Goal: Task Accomplishment & Management: Use online tool/utility

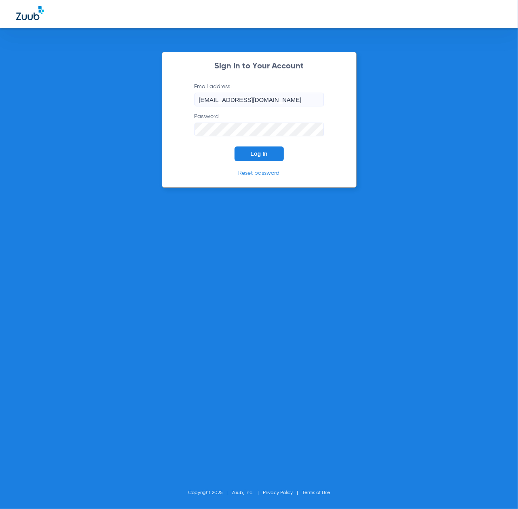
drag, startPoint x: 0, startPoint y: 0, endPoint x: 246, endPoint y: 155, distance: 291.3
click at [248, 155] on button "Log In" at bounding box center [259, 153] width 49 height 15
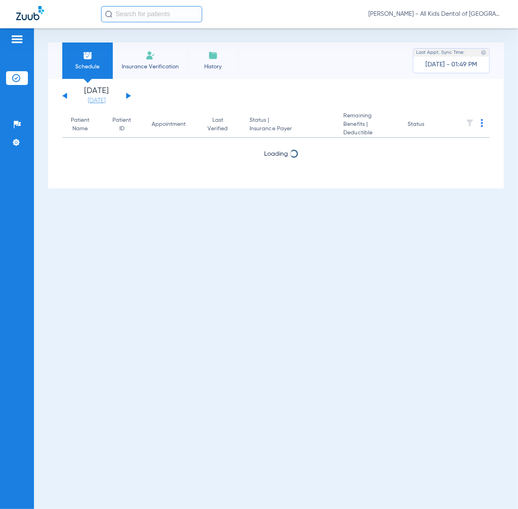
click at [99, 101] on link "[DATE]" at bounding box center [96, 101] width 49 height 8
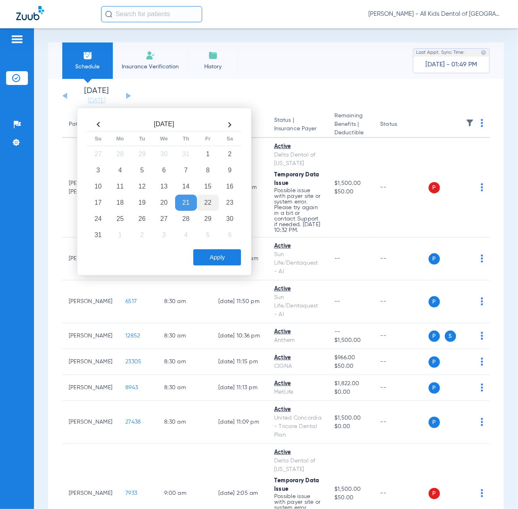
click at [205, 204] on td "22" at bounding box center [208, 203] width 22 height 16
click at [214, 259] on button "Apply" at bounding box center [217, 257] width 48 height 16
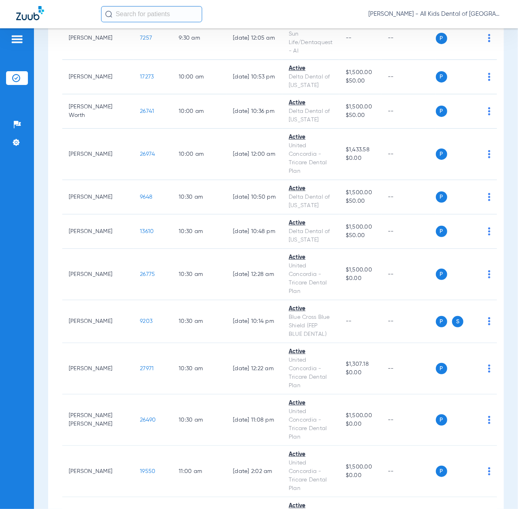
scroll to position [809, 0]
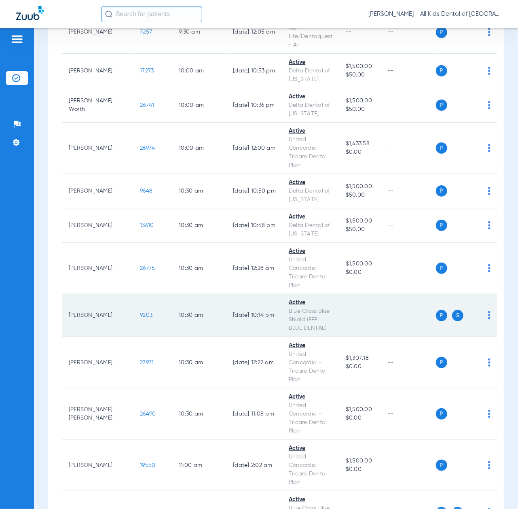
click at [140, 312] on span "9203" at bounding box center [146, 315] width 13 height 6
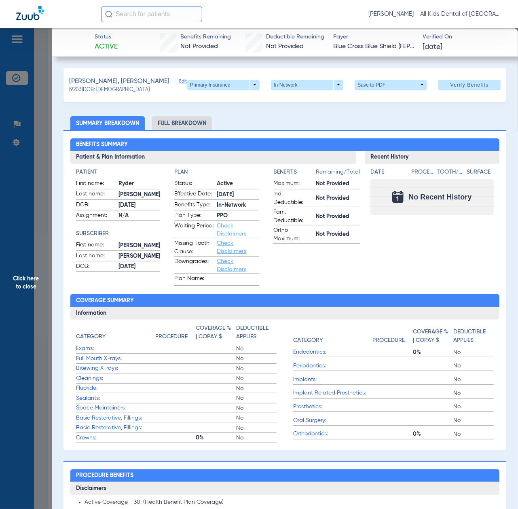
click at [26, 286] on span "Click here to close" at bounding box center [26, 282] width 52 height 509
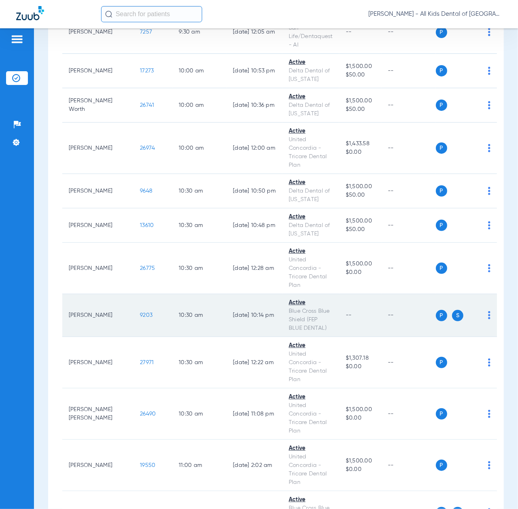
click at [140, 312] on span "9203" at bounding box center [146, 315] width 13 height 6
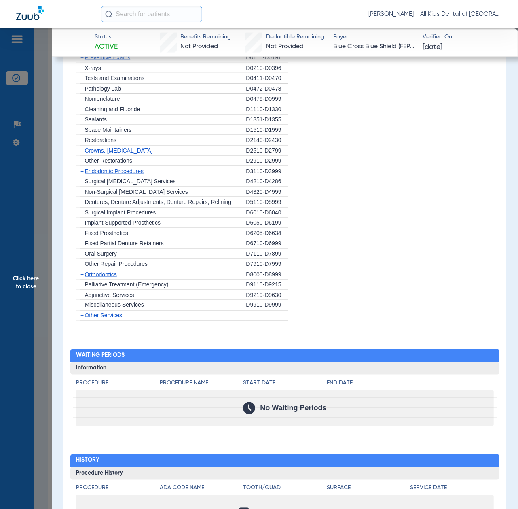
scroll to position [400, 0]
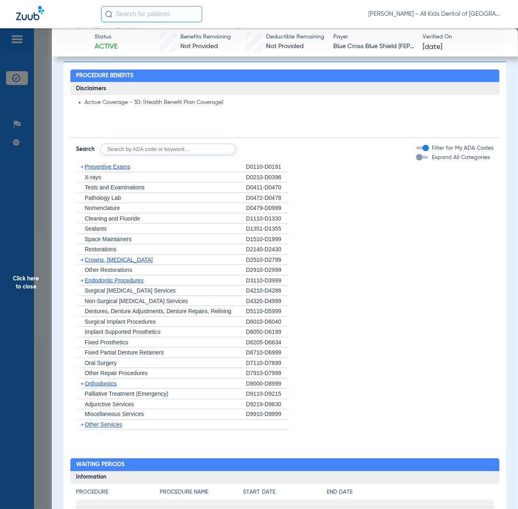
click at [19, 265] on span "Click here to close" at bounding box center [26, 282] width 52 height 509
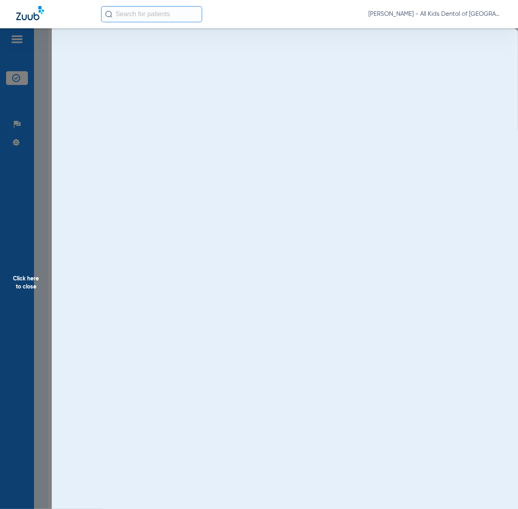
scroll to position [0, 0]
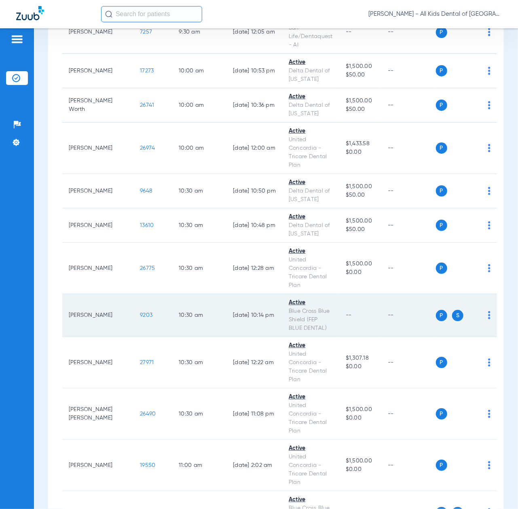
click at [488, 311] on img at bounding box center [489, 315] width 2 height 8
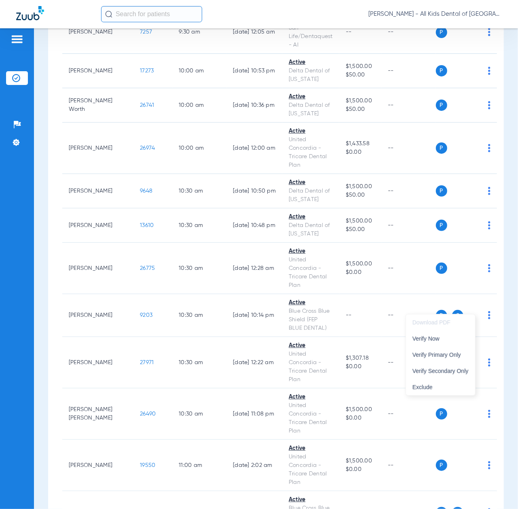
click at [476, 308] on div at bounding box center [259, 254] width 518 height 509
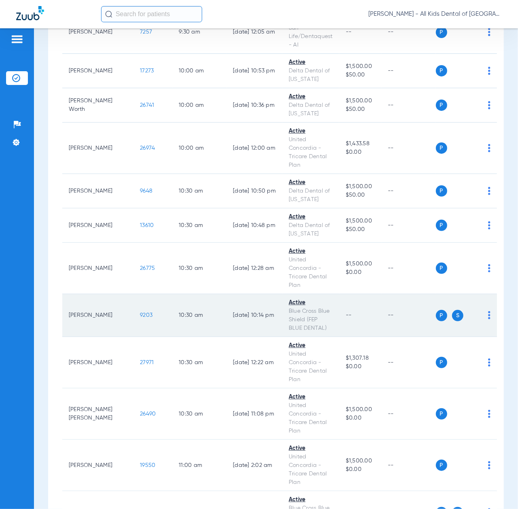
click at [488, 311] on img at bounding box center [489, 315] width 2 height 8
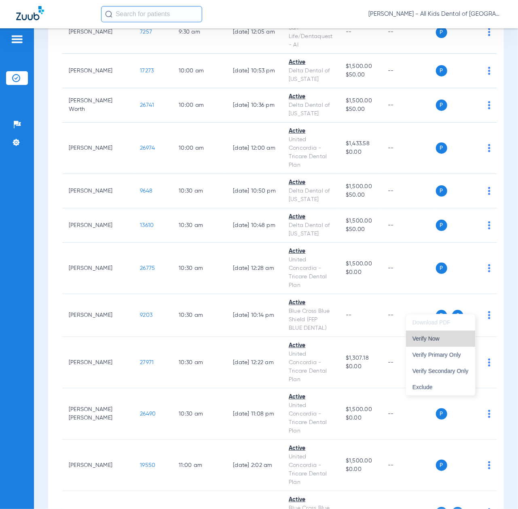
click at [442, 343] on button "Verify Now" at bounding box center [440, 339] width 69 height 16
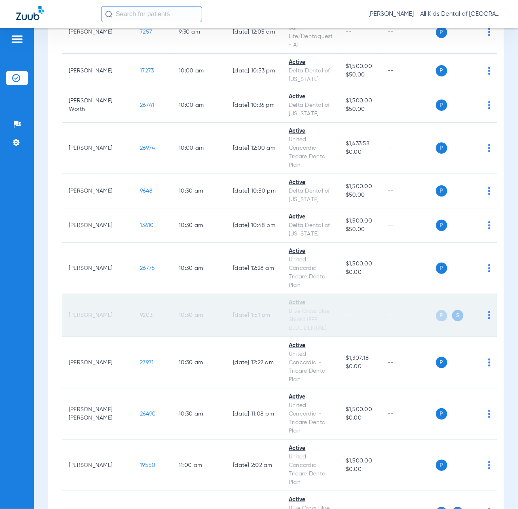
click at [140, 312] on span "9203" at bounding box center [146, 315] width 13 height 6
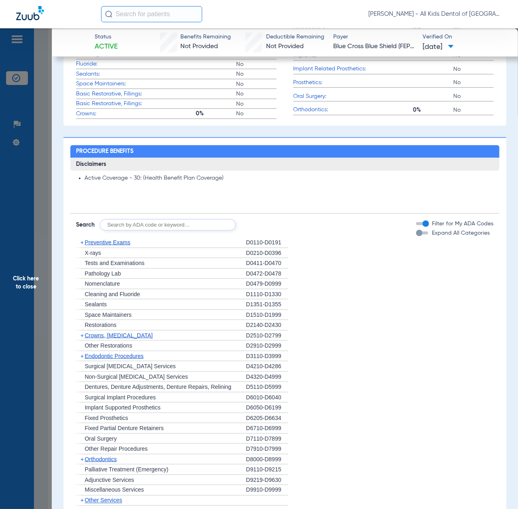
scroll to position [324, 0]
click at [174, 227] on input "text" at bounding box center [168, 225] width 136 height 11
paste input "D1206, D0330, D1351"
type input "D1206, D0330, D1351"
click button "Search" at bounding box center [266, 225] width 32 height 11
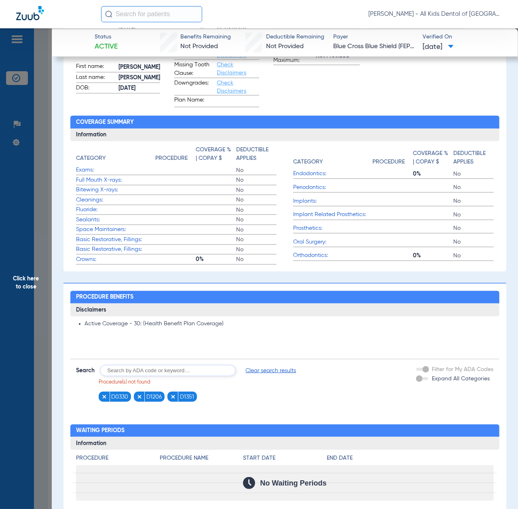
scroll to position [0, 0]
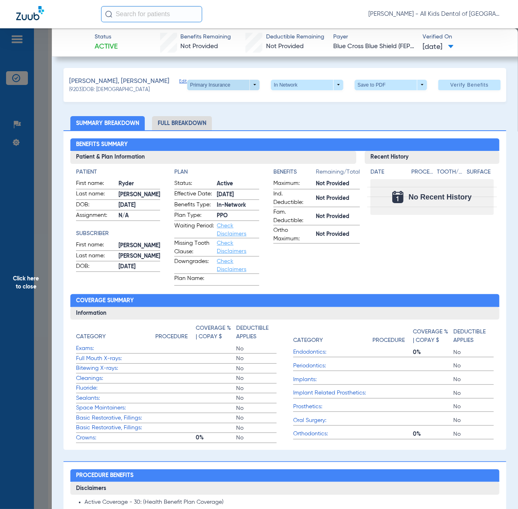
click at [203, 81] on span at bounding box center [223, 85] width 72 height 11
click at [203, 114] on span "Secondary Insurance" at bounding box center [213, 117] width 53 height 6
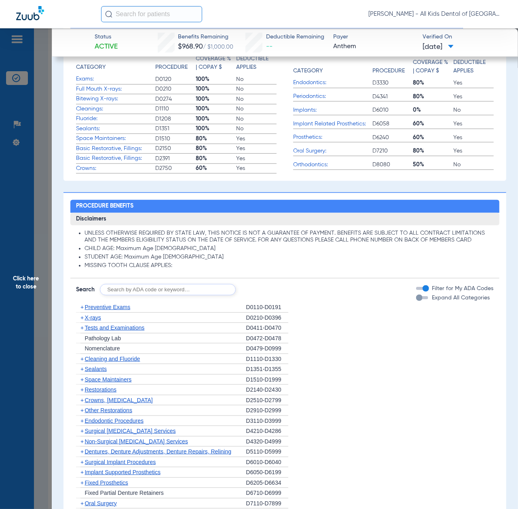
scroll to position [269, 0]
click at [206, 286] on input "text" at bounding box center [168, 289] width 136 height 11
paste input "D1206, D0330, D1351"
type input "D1206, D0330, D1351"
click button "Search" at bounding box center [266, 289] width 32 height 11
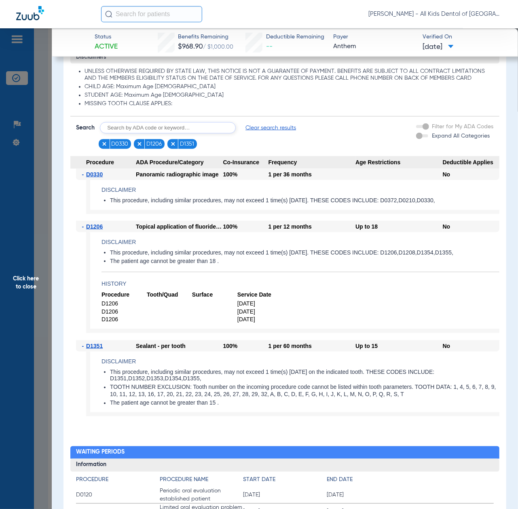
scroll to position [431, 0]
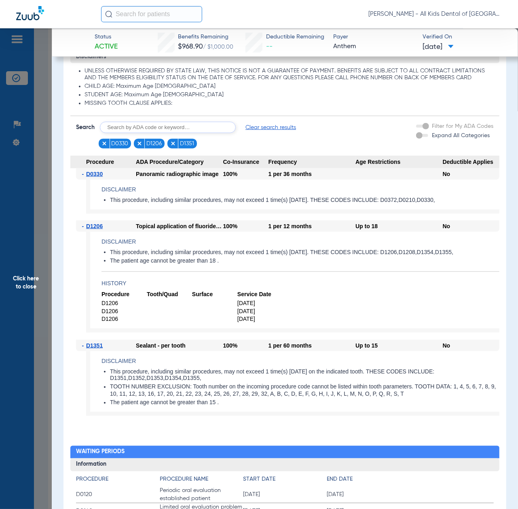
click at [25, 182] on span "Click here to close" at bounding box center [26, 282] width 52 height 509
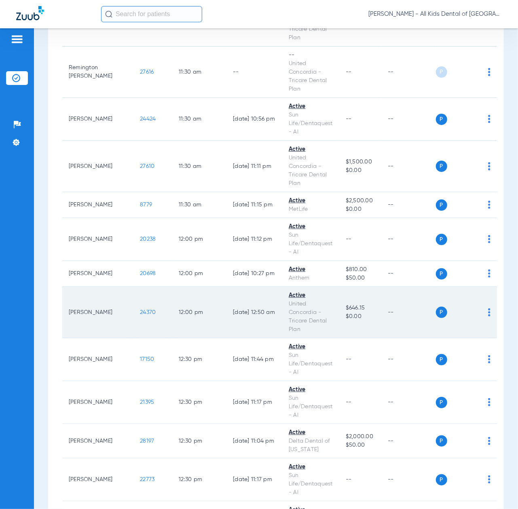
scroll to position [1349, 0]
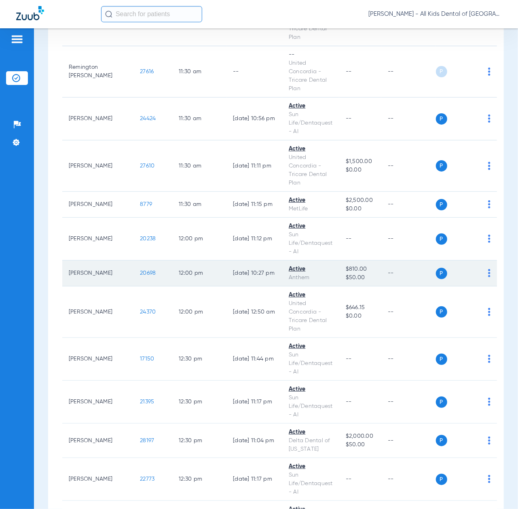
click at [476, 269] on td "P S" at bounding box center [466, 274] width 61 height 26
click at [473, 268] on div "P S" at bounding box center [463, 273] width 55 height 11
click at [488, 269] on img at bounding box center [489, 273] width 2 height 8
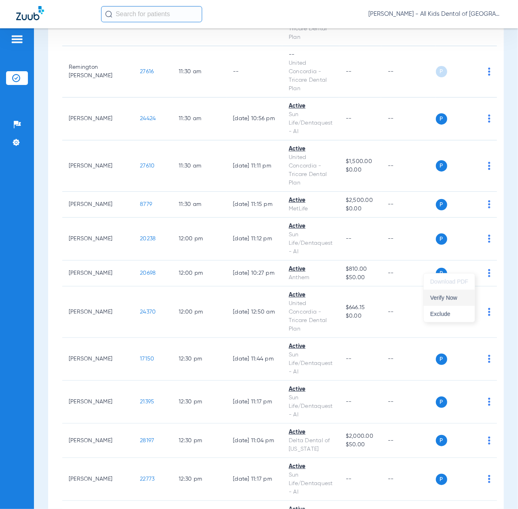
click at [452, 299] on span "Verify Now" at bounding box center [449, 298] width 38 height 6
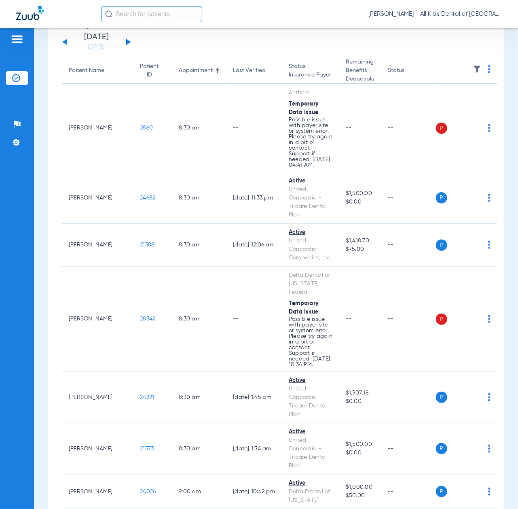
scroll to position [0, 0]
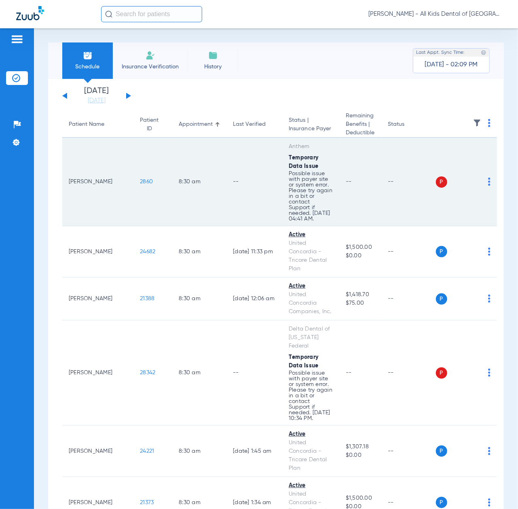
click at [488, 182] on img at bounding box center [489, 182] width 2 height 8
drag, startPoint x: 451, startPoint y: 215, endPoint x: 447, endPoint y: 217, distance: 4.4
click at [450, 215] on span "Verify Now" at bounding box center [449, 214] width 38 height 6
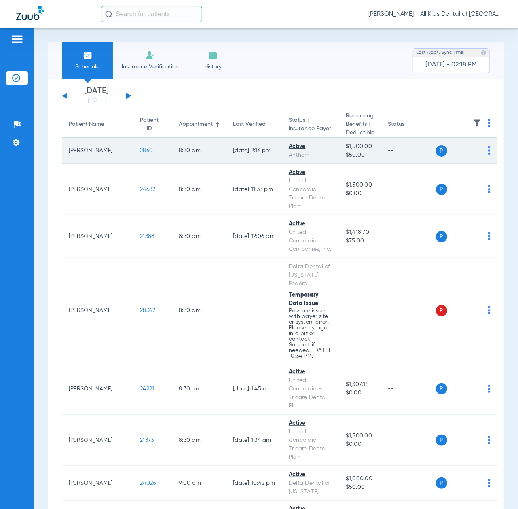
click at [140, 149] on span "2860" at bounding box center [146, 151] width 13 height 6
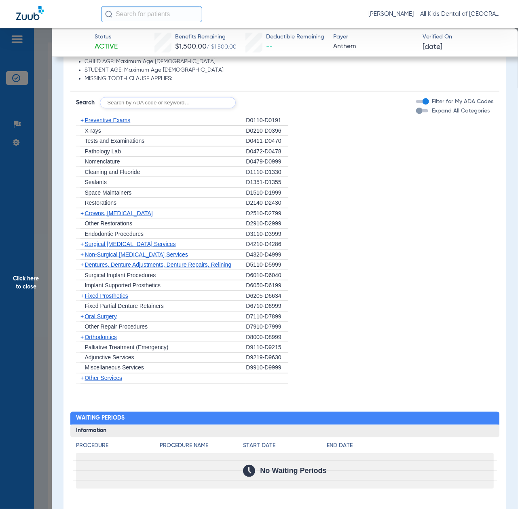
scroll to position [431, 0]
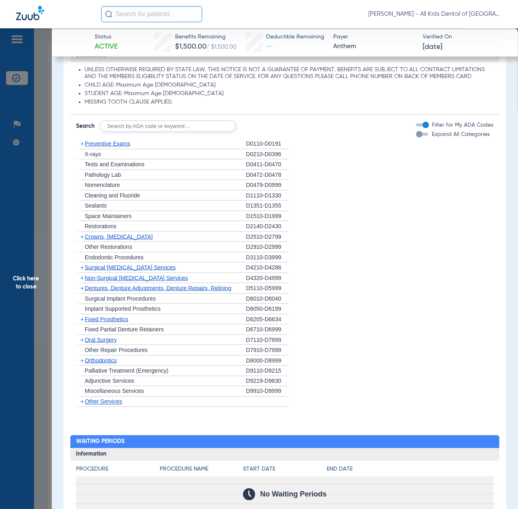
drag, startPoint x: 38, startPoint y: 224, endPoint x: 42, endPoint y: 232, distance: 9.6
click at [38, 224] on span "Click here to close" at bounding box center [26, 282] width 52 height 509
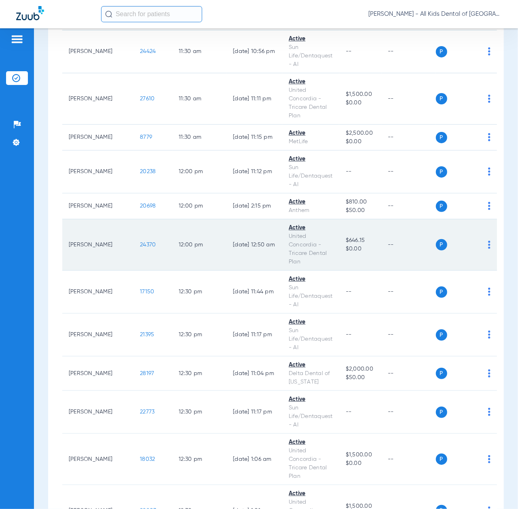
scroll to position [1349, 0]
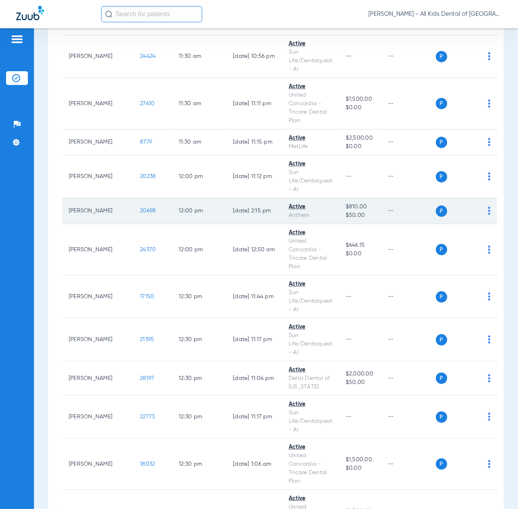
click at [140, 208] on span "20698" at bounding box center [148, 211] width 16 height 6
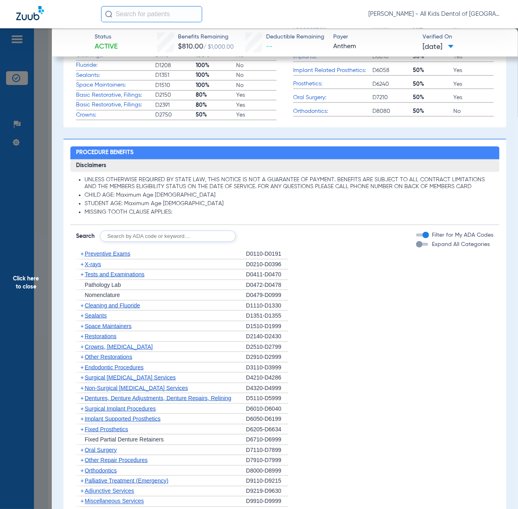
scroll to position [324, 0]
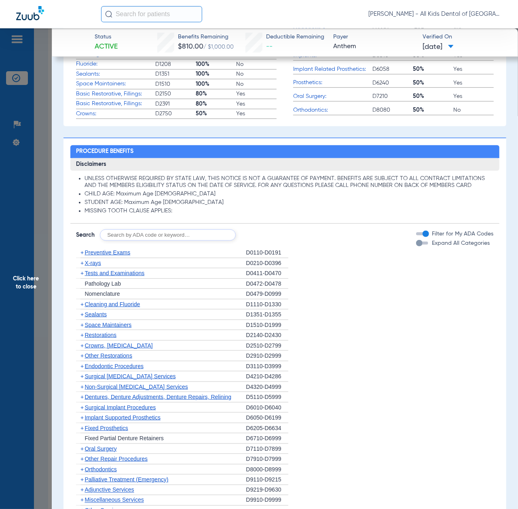
click at [148, 236] on input "text" at bounding box center [168, 234] width 136 height 11
paste input "D1206, D0330, D1351"
type input "D1206, D0330, D1351"
click button "Search" at bounding box center [266, 234] width 32 height 11
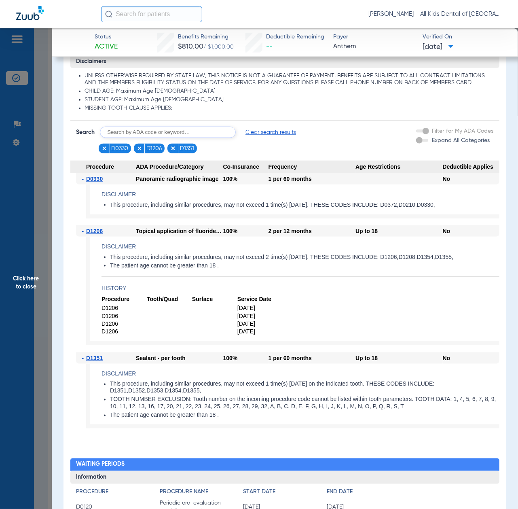
scroll to position [486, 0]
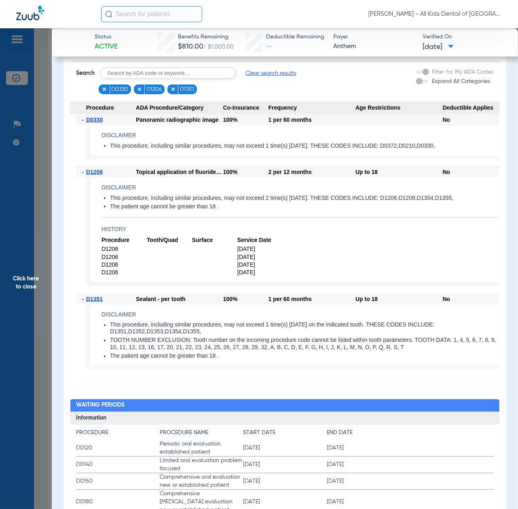
drag, startPoint x: 35, startPoint y: 279, endPoint x: 43, endPoint y: 285, distance: 9.9
click at [35, 279] on span "Click here to close" at bounding box center [26, 282] width 52 height 509
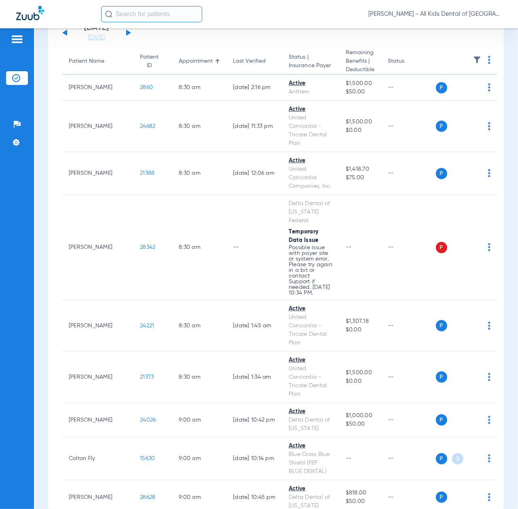
scroll to position [0, 0]
